Goal: Find specific page/section: Find specific page/section

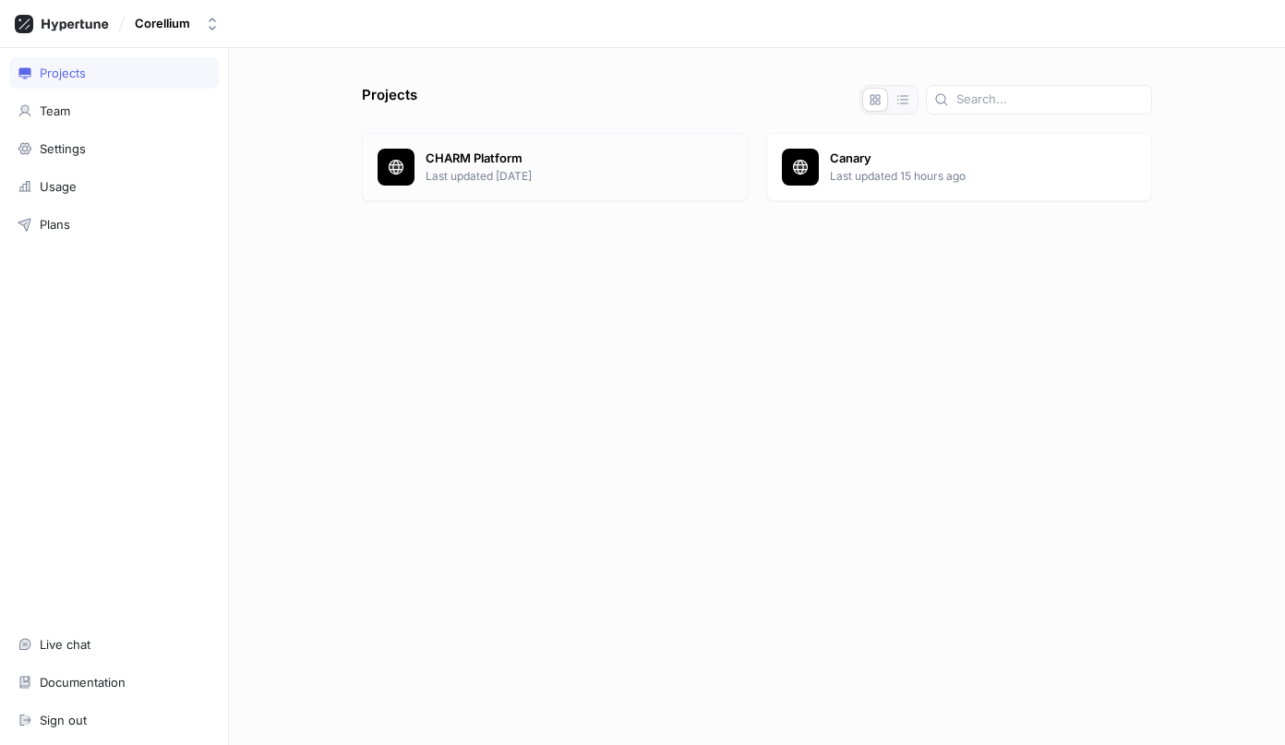
click at [442, 172] on p "Last updated [DATE]" at bounding box center [578, 176] width 306 height 17
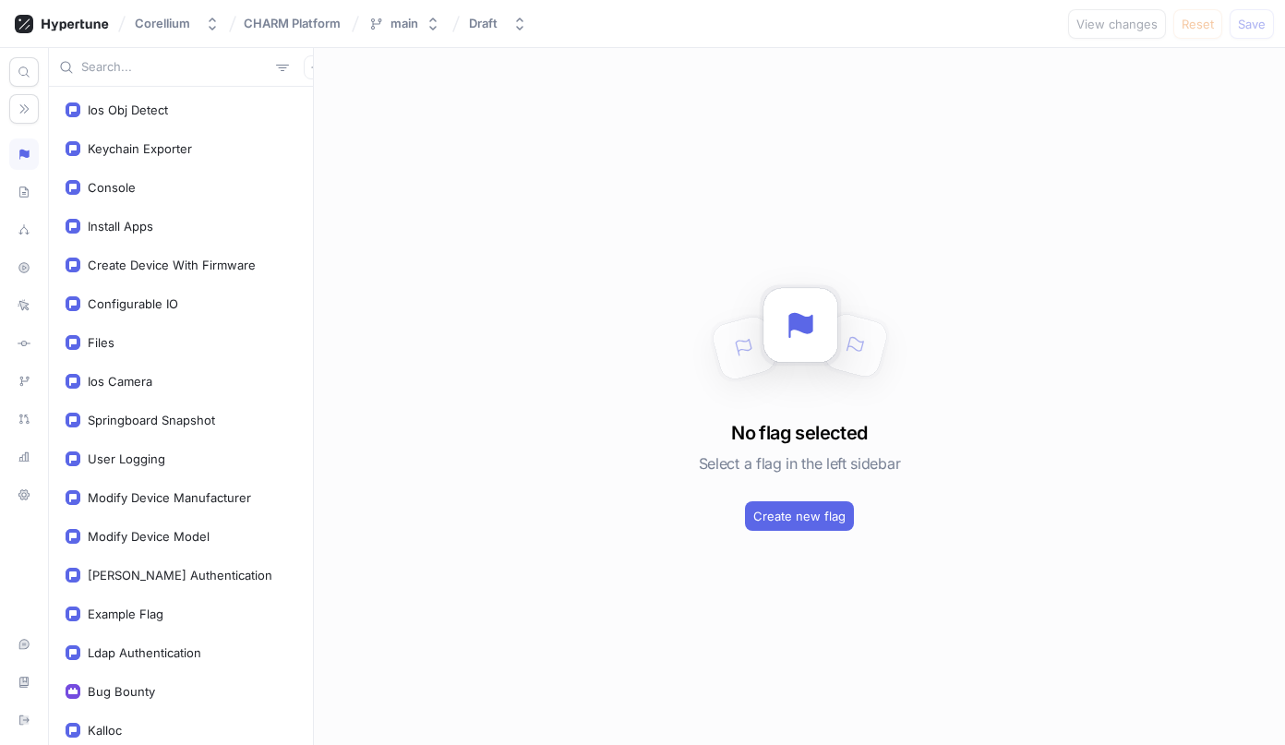
click at [132, 88] on div "Ios Obj Detect Keychain Exporter Console Install Apps Create Device With Firmwa…" at bounding box center [181, 416] width 264 height 658
click at [153, 72] on input "text" at bounding box center [174, 67] width 187 height 18
click at [157, 74] on input "text" at bounding box center [174, 67] width 187 height 18
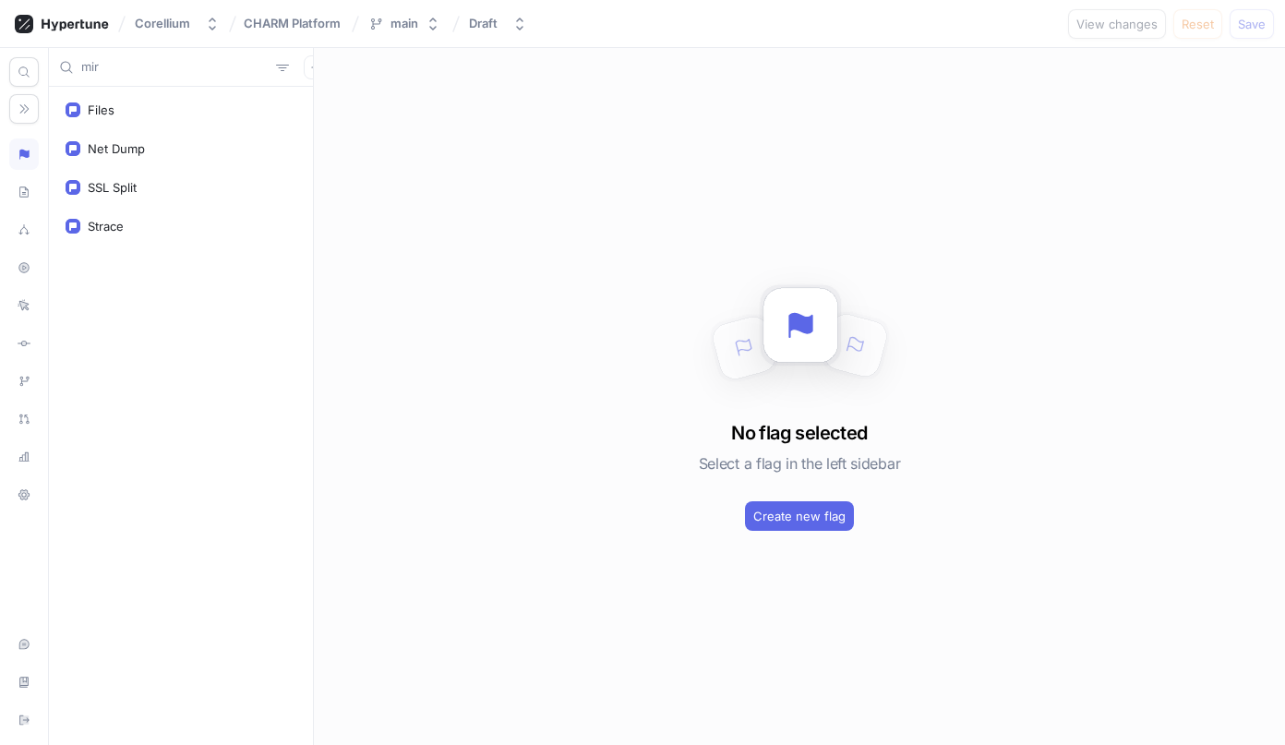
type input "mir"
